Goal: Find specific page/section: Find specific page/section

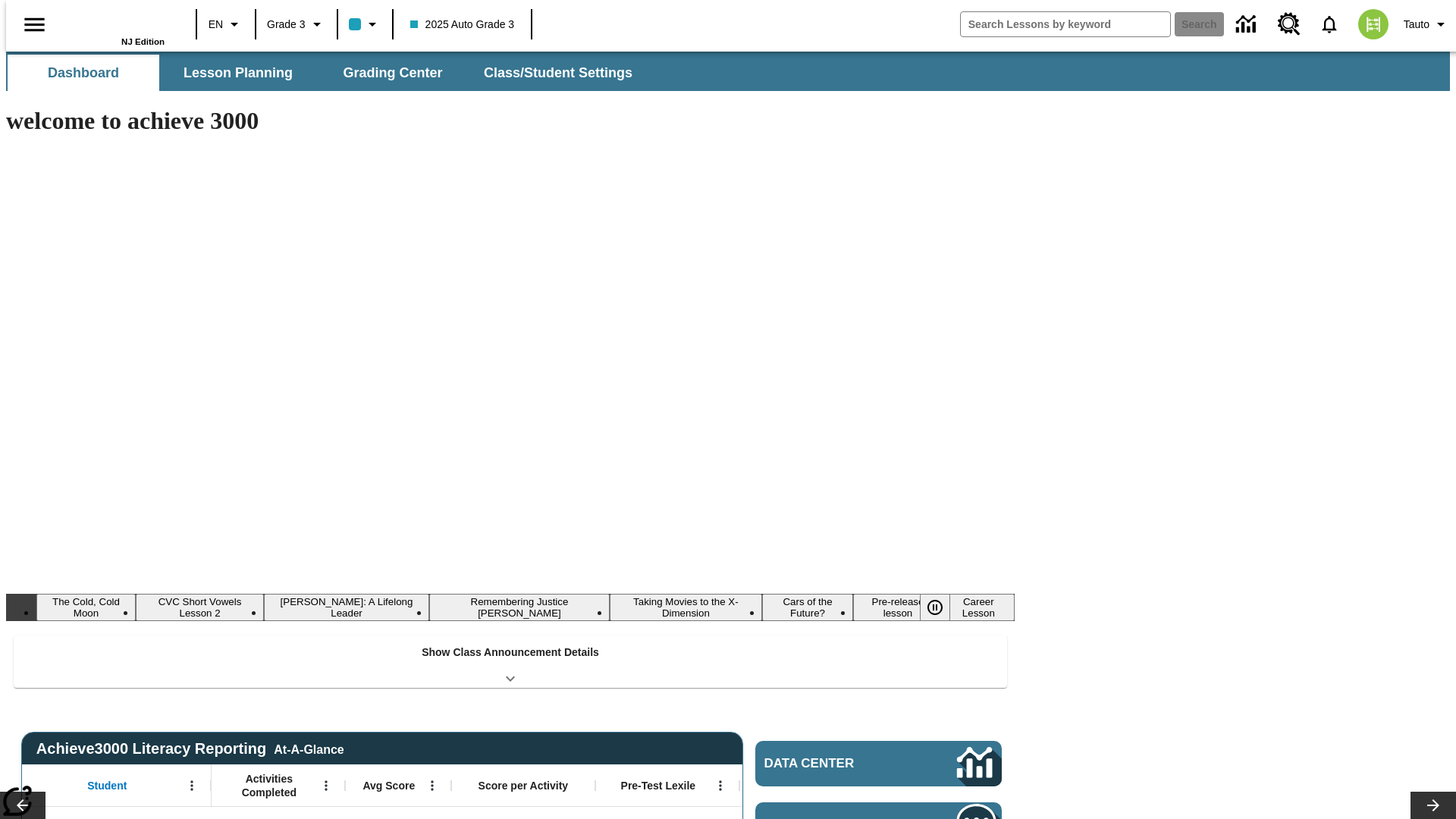
type input "-1"
click at [232, 73] on button "Lesson Planning" at bounding box center [238, 73] width 151 height 37
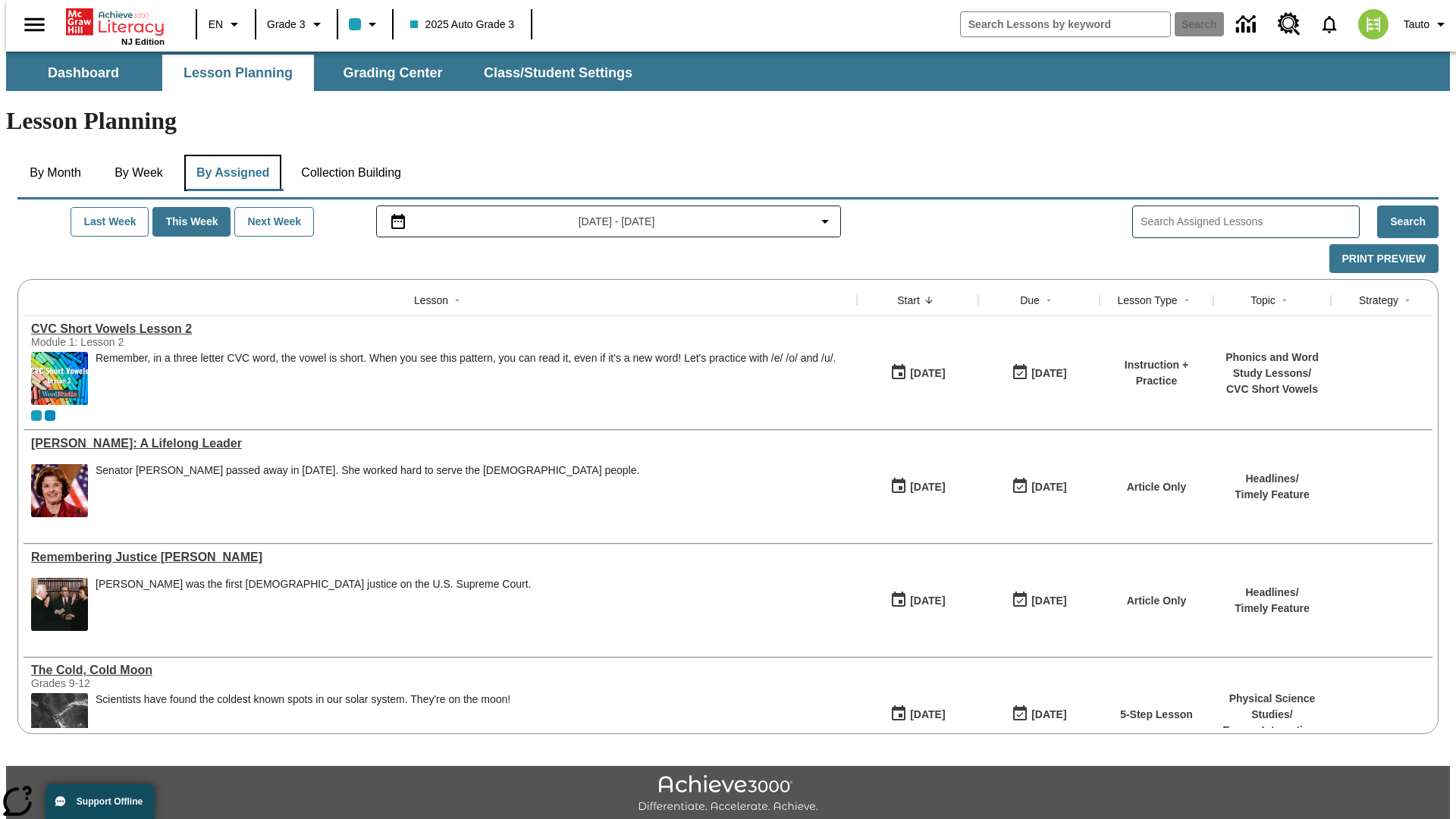
click at [229, 155] on button "By Assigned" at bounding box center [233, 173] width 97 height 37
click at [104, 207] on button "Last Week" at bounding box center [109, 221] width 78 height 29
